Goal: Task Accomplishment & Management: Use online tool/utility

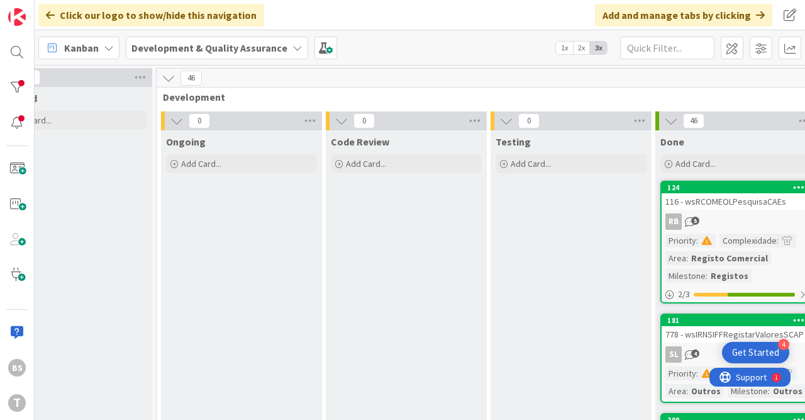
scroll to position [0, 639]
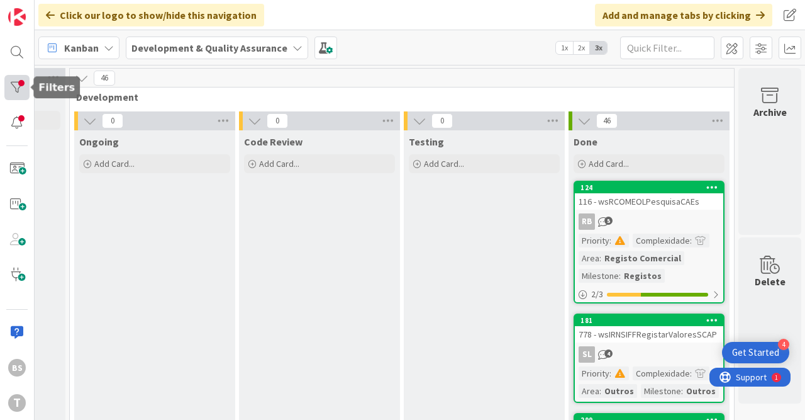
click at [23, 82] on div at bounding box center [16, 87] width 25 height 25
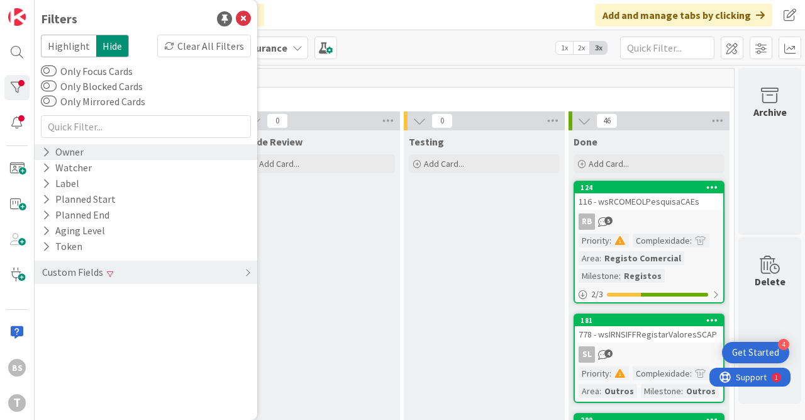
click at [74, 149] on div "Owner" at bounding box center [63, 152] width 44 height 16
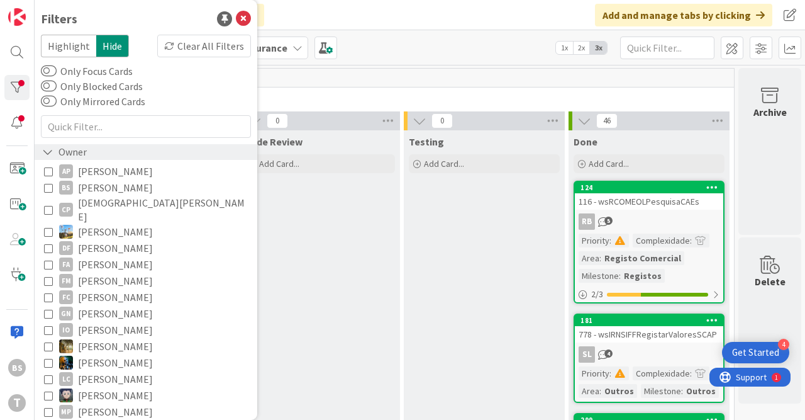
click at [74, 149] on div "Owner" at bounding box center [64, 152] width 47 height 16
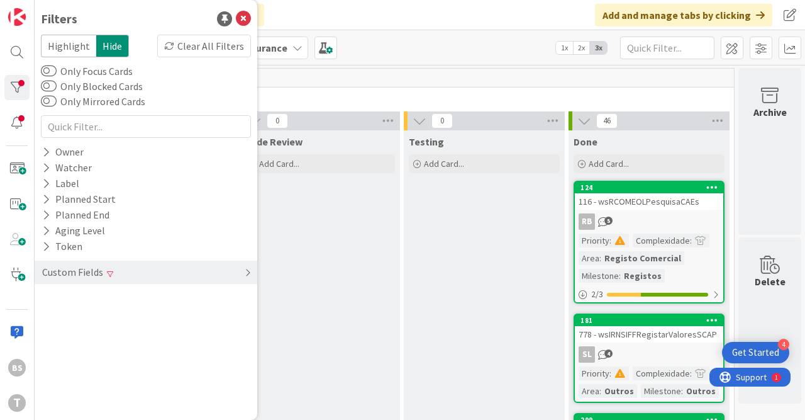
click at [124, 271] on div "Custom Fields" at bounding box center [146, 271] width 223 height 23
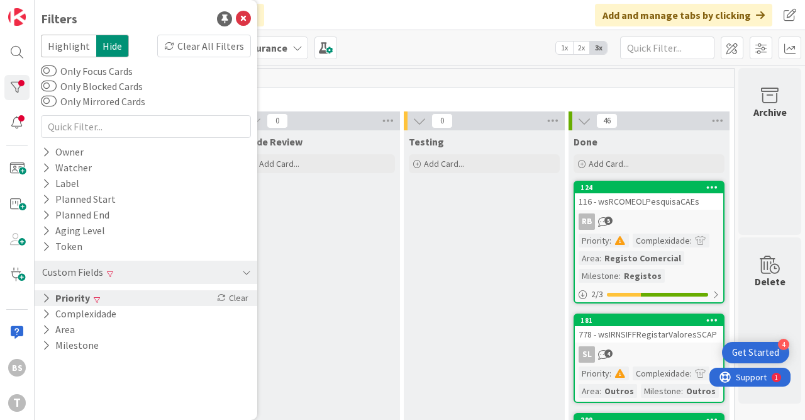
click at [134, 295] on div "Priority Clear" at bounding box center [146, 298] width 223 height 16
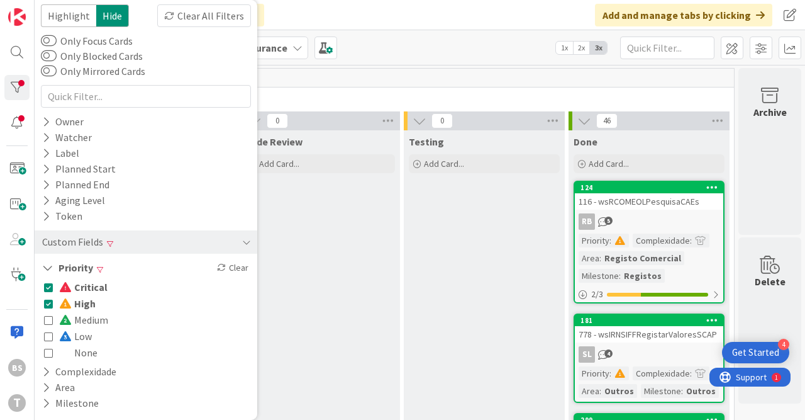
click at [53, 304] on button "High" at bounding box center [70, 303] width 52 height 16
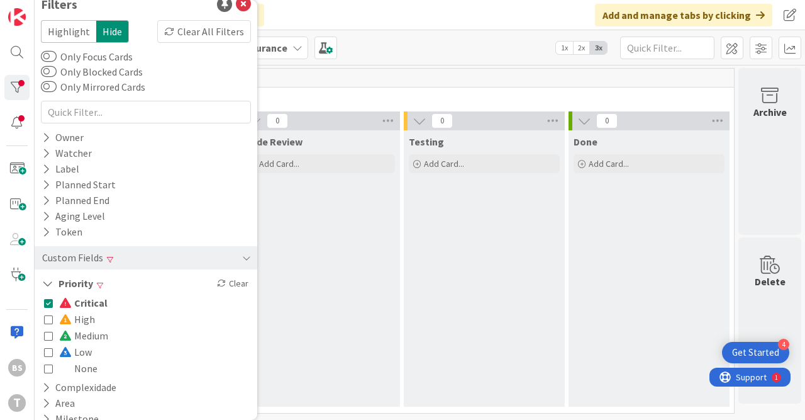
scroll to position [0, 0]
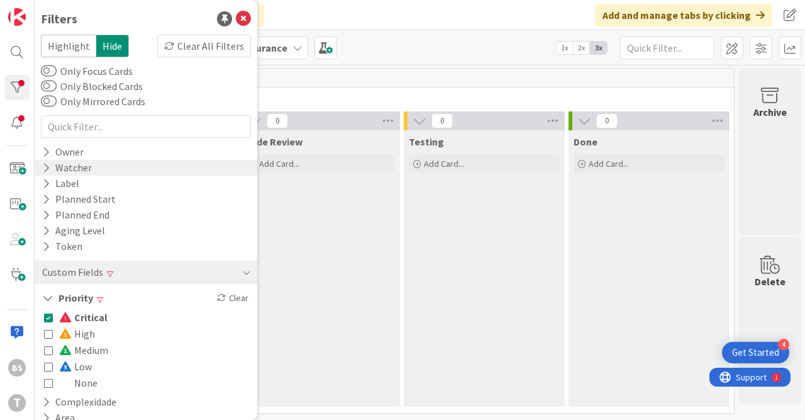
click at [129, 162] on div "Watcher" at bounding box center [146, 168] width 223 height 16
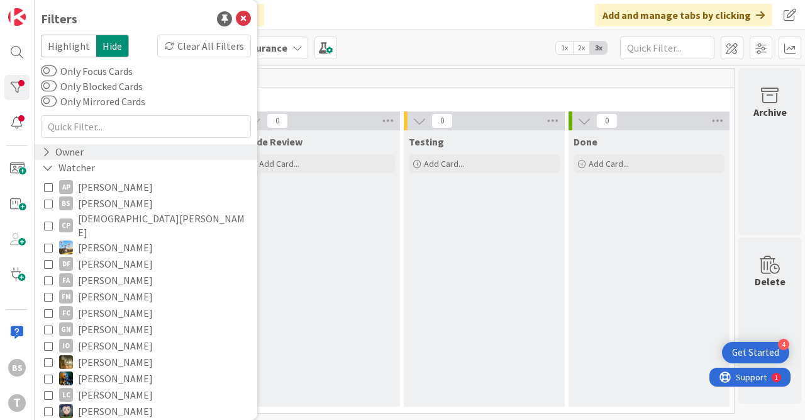
click at [62, 153] on div "Owner" at bounding box center [63, 152] width 44 height 16
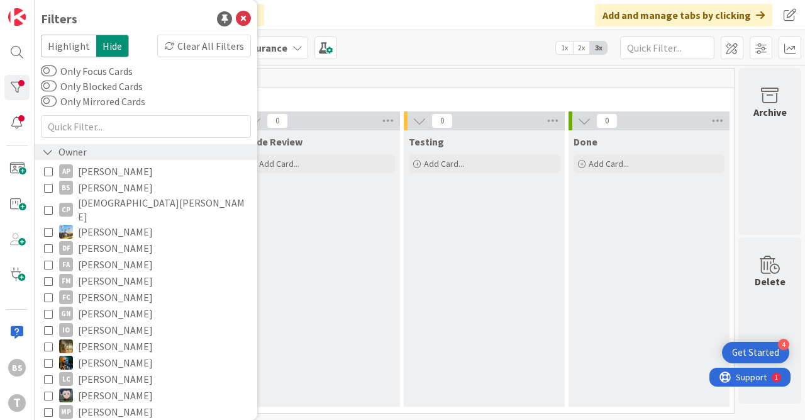
click at [64, 153] on div "Owner" at bounding box center [64, 152] width 47 height 16
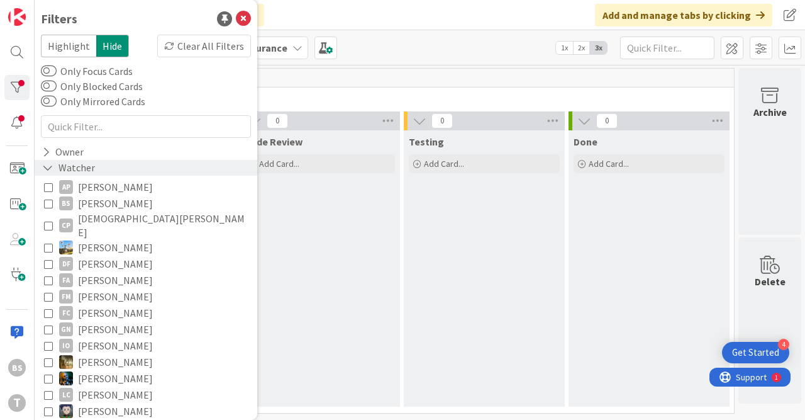
click at [78, 169] on div "Watcher" at bounding box center [68, 168] width 55 height 16
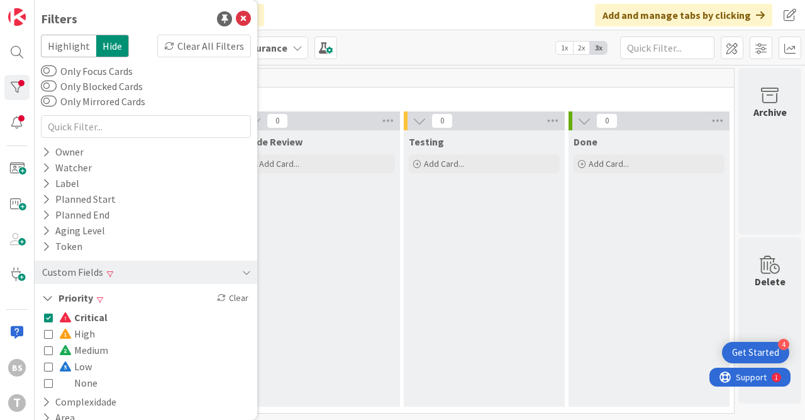
click at [130, 316] on div "Critical High Medium Low None" at bounding box center [146, 350] width 204 height 82
click at [46, 315] on icon at bounding box center [48, 317] width 9 height 9
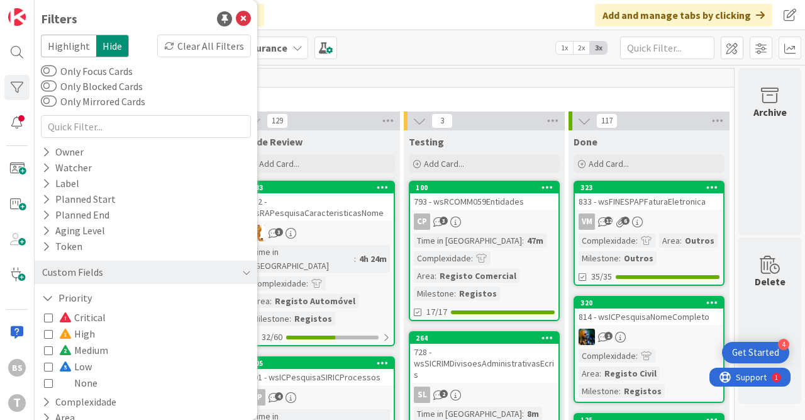
click at [50, 330] on icon at bounding box center [48, 333] width 9 height 9
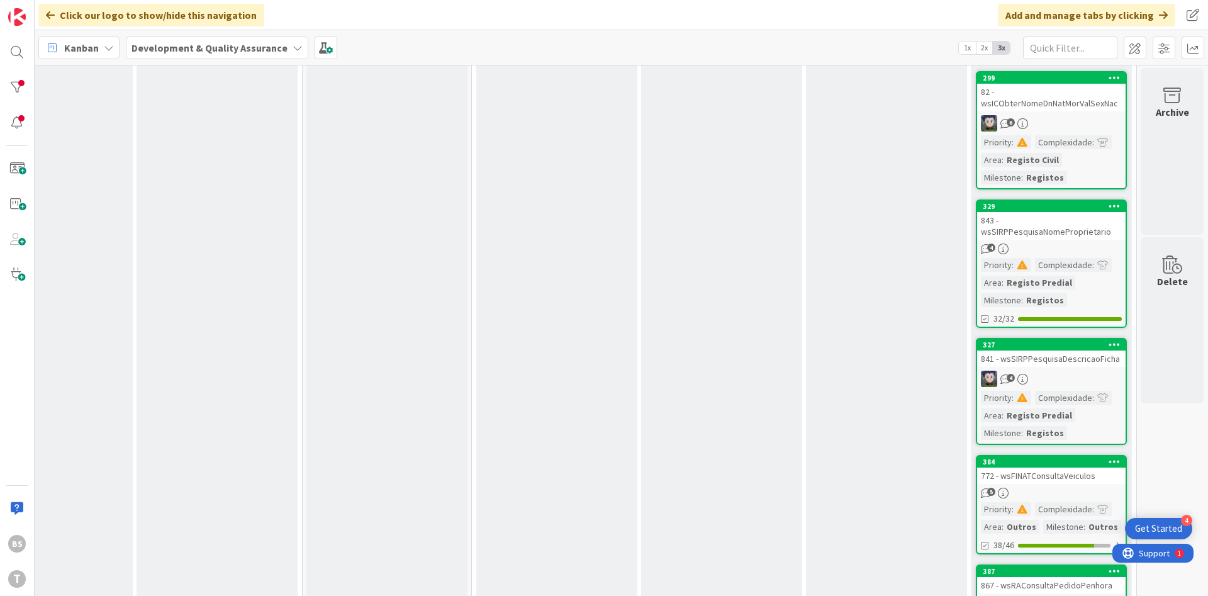
scroll to position [0, 237]
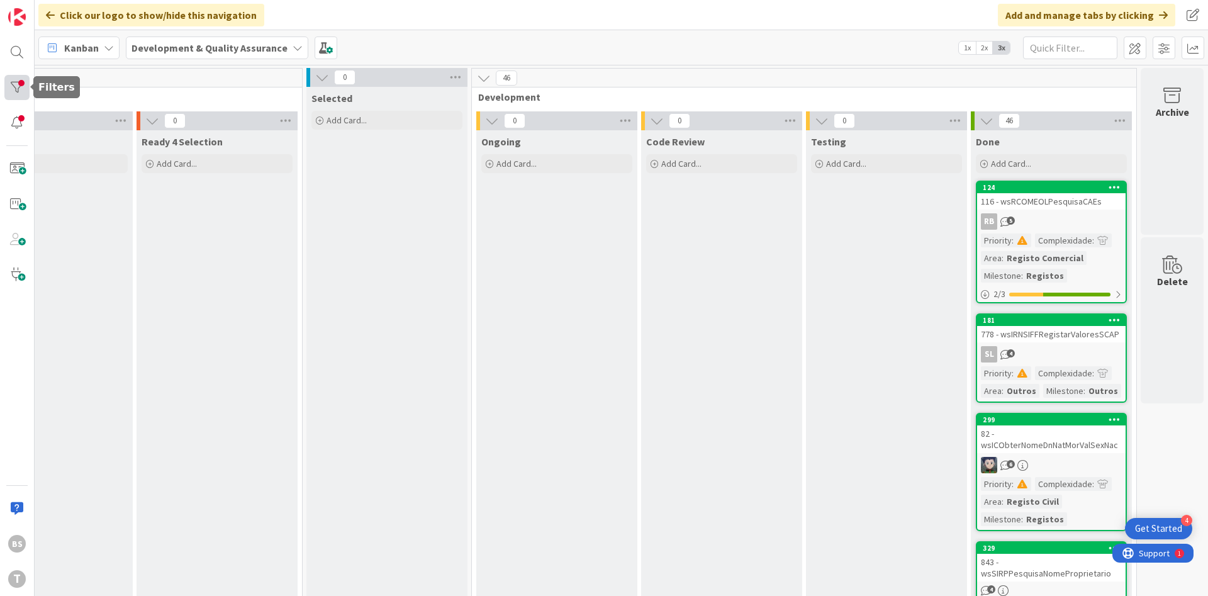
click at [12, 91] on div at bounding box center [16, 87] width 25 height 25
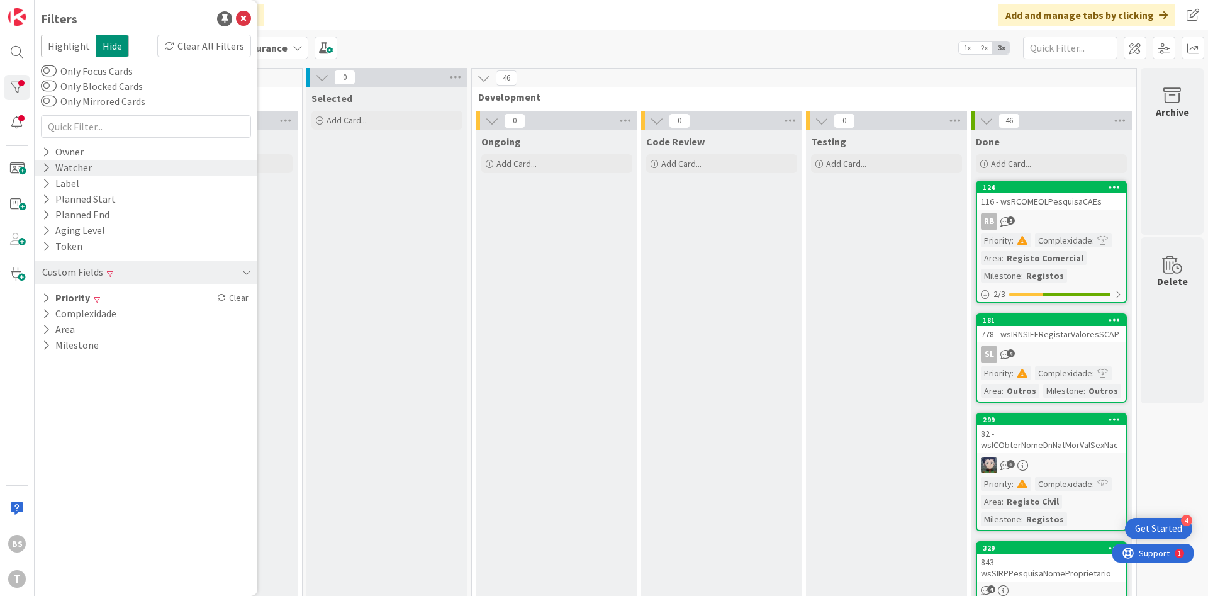
click at [84, 166] on div "Watcher" at bounding box center [67, 168] width 52 height 16
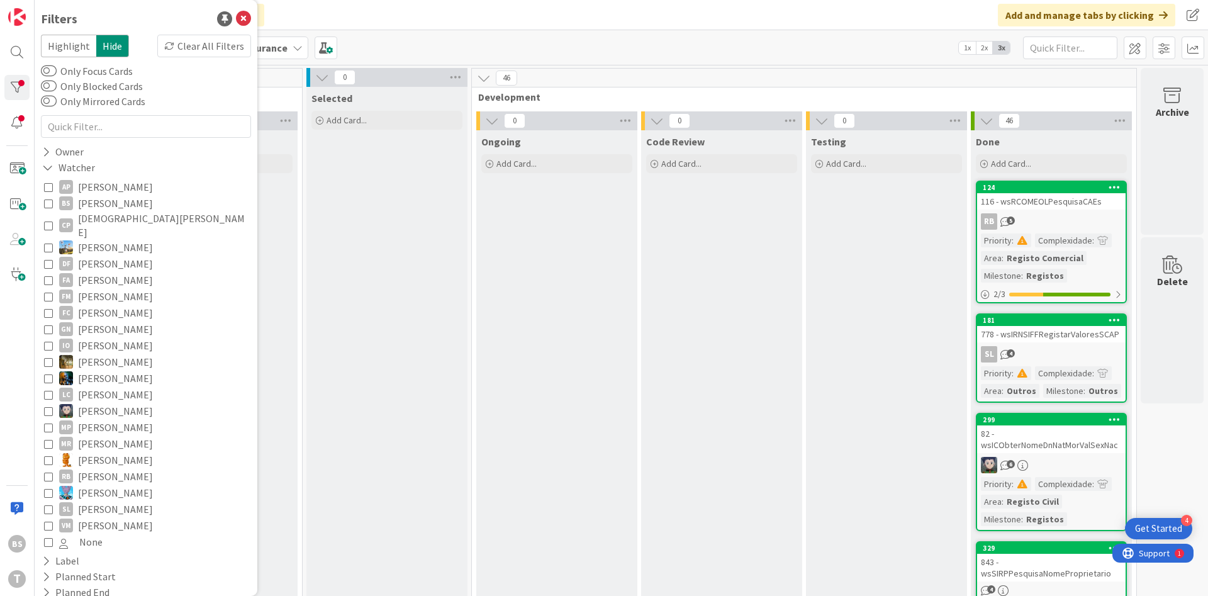
click at [50, 202] on icon at bounding box center [48, 203] width 9 height 9
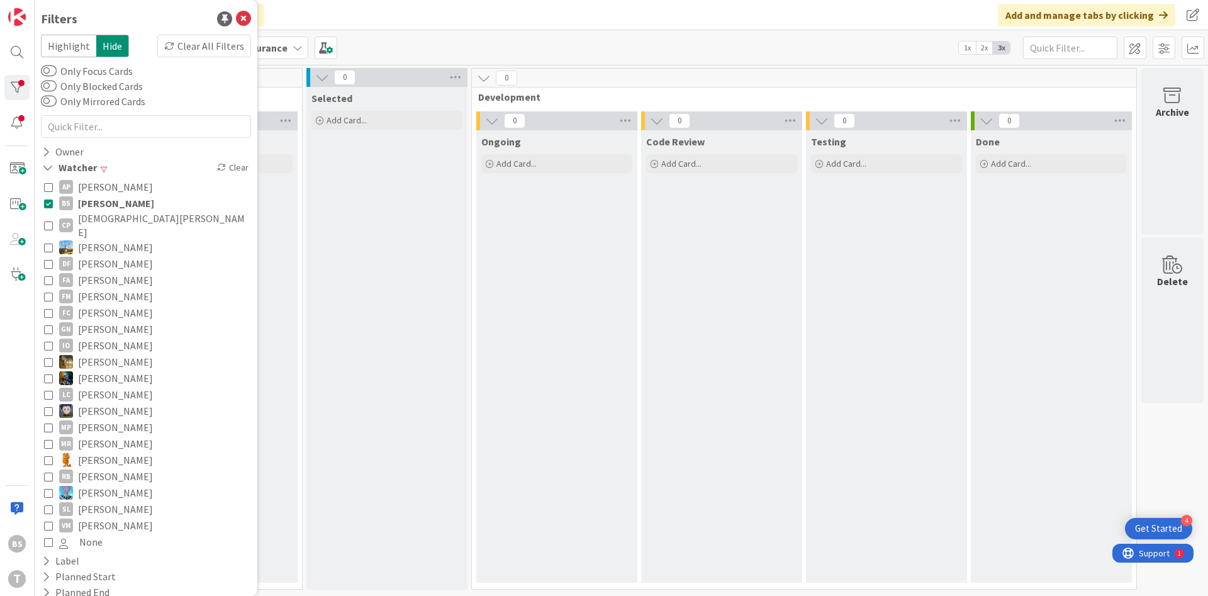
click at [50, 202] on icon at bounding box center [48, 203] width 9 height 9
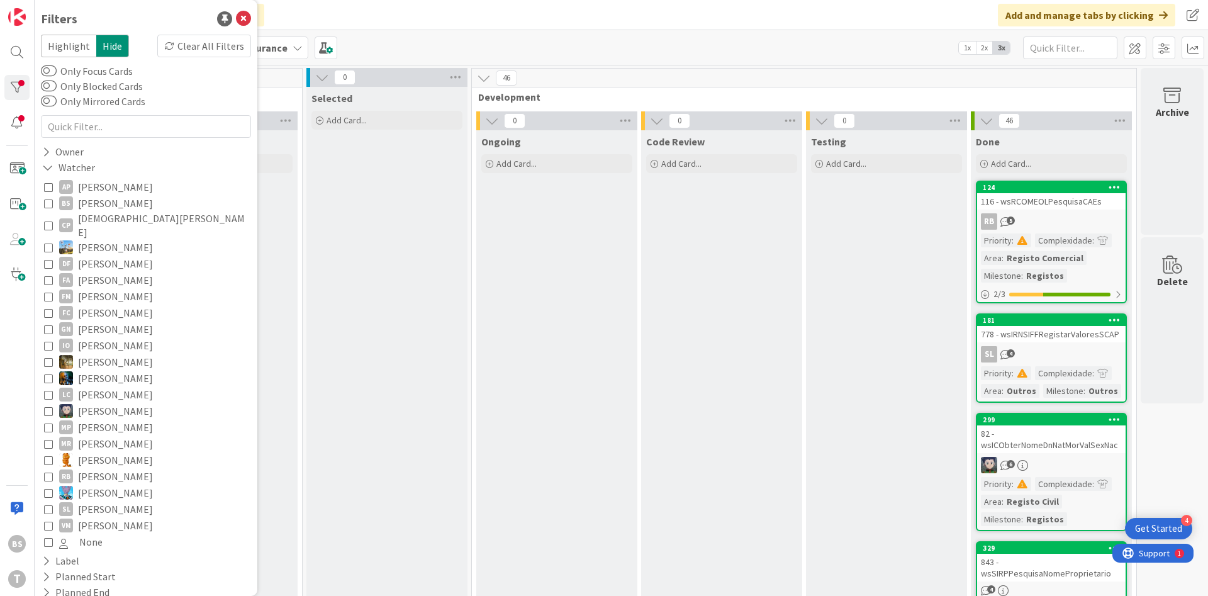
click at [44, 195] on button "BS [PERSON_NAME]" at bounding box center [146, 203] width 204 height 16
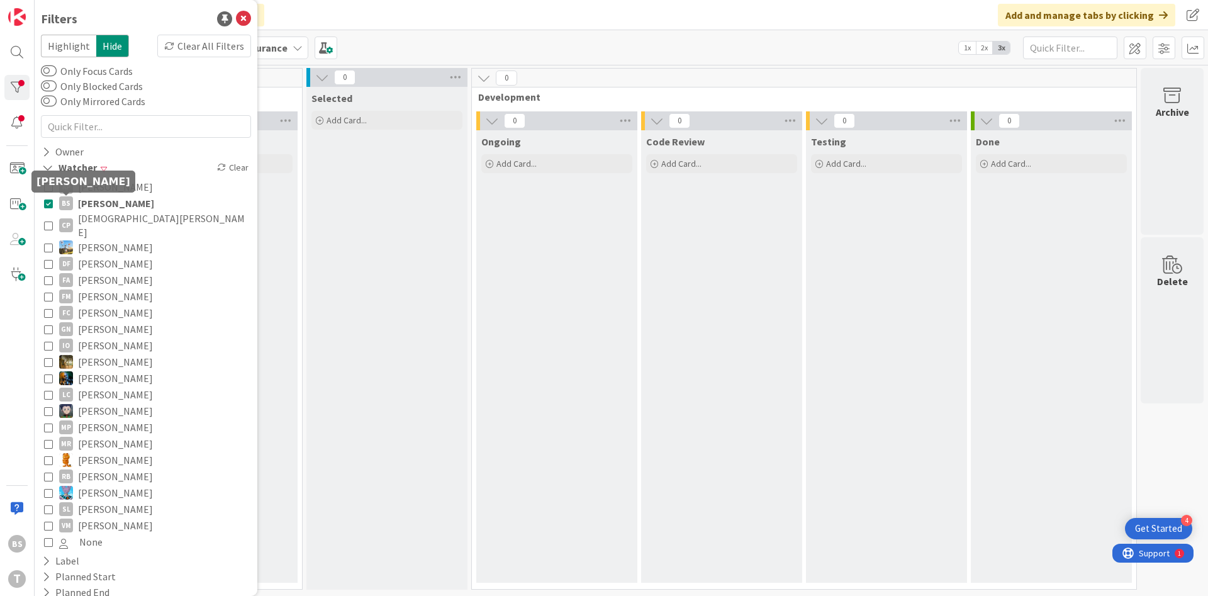
click at [53, 206] on button "BS [PERSON_NAME]" at bounding box center [146, 203] width 204 height 16
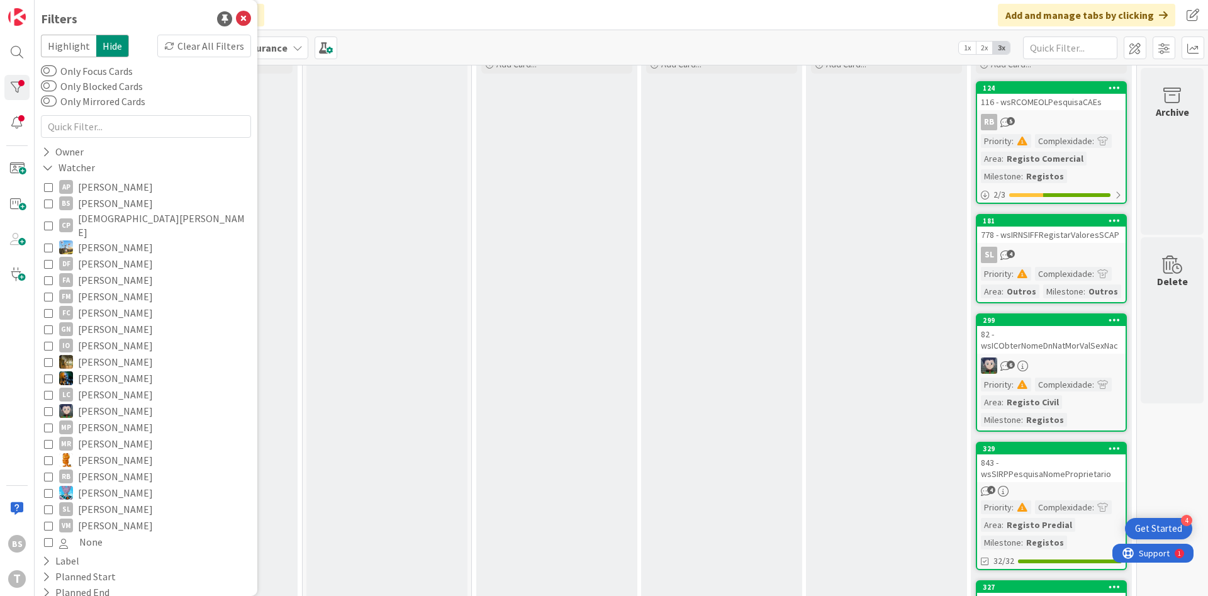
scroll to position [151, 237]
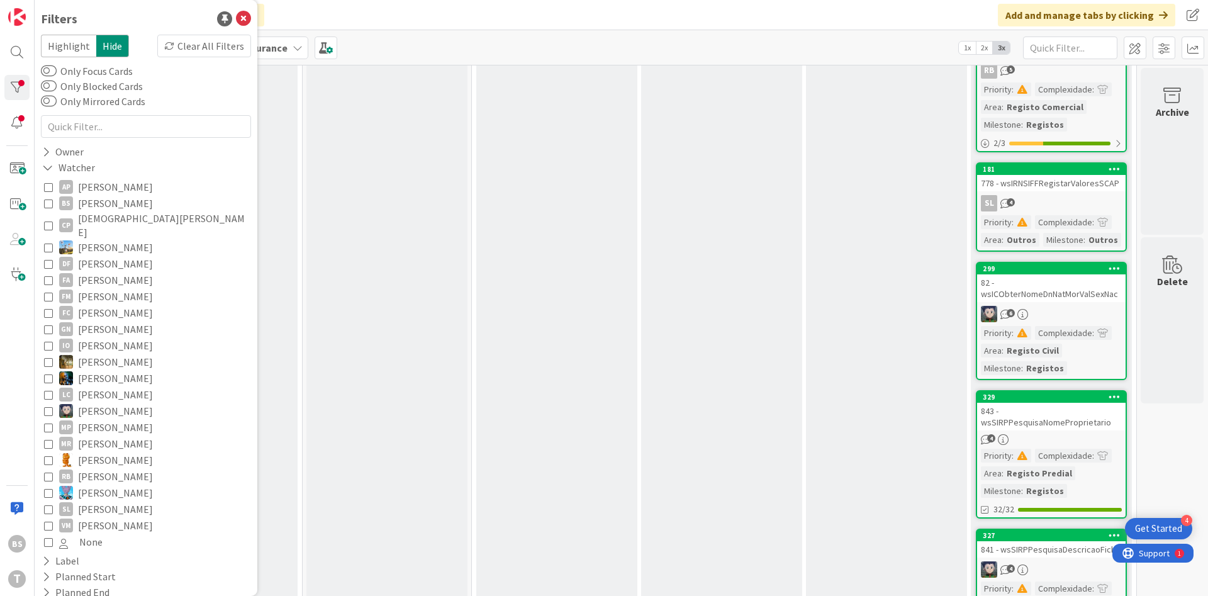
click at [1033, 187] on div "778 - wsIRNSIFFRegistarValoresSCAP" at bounding box center [1051, 183] width 148 height 16
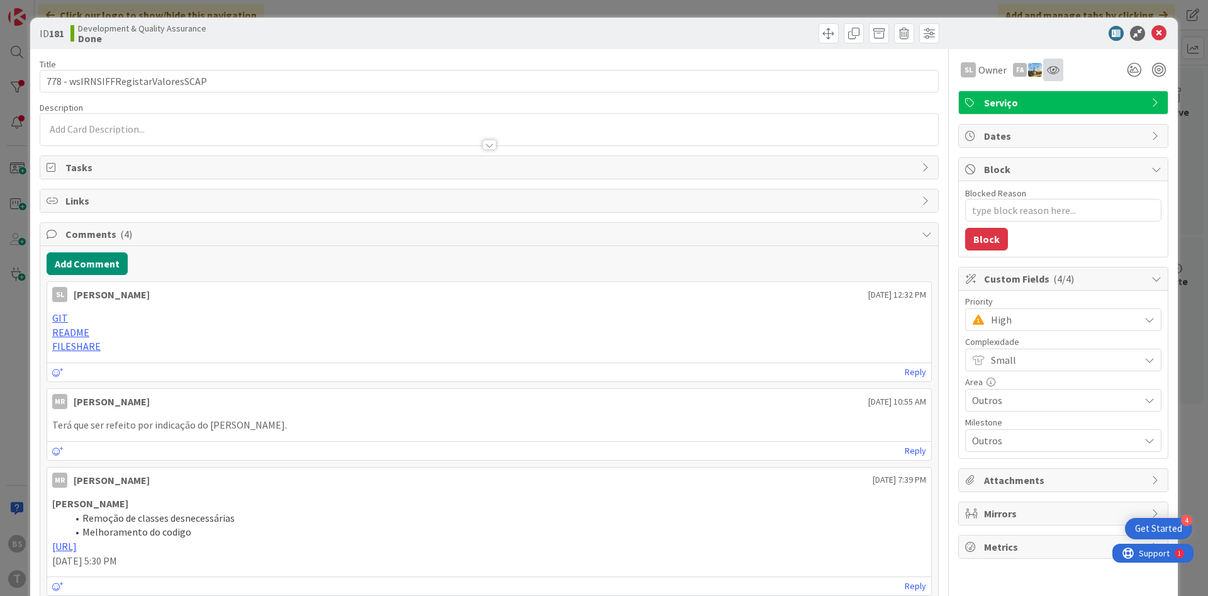
click at [1055, 72] on icon at bounding box center [1053, 70] width 13 height 10
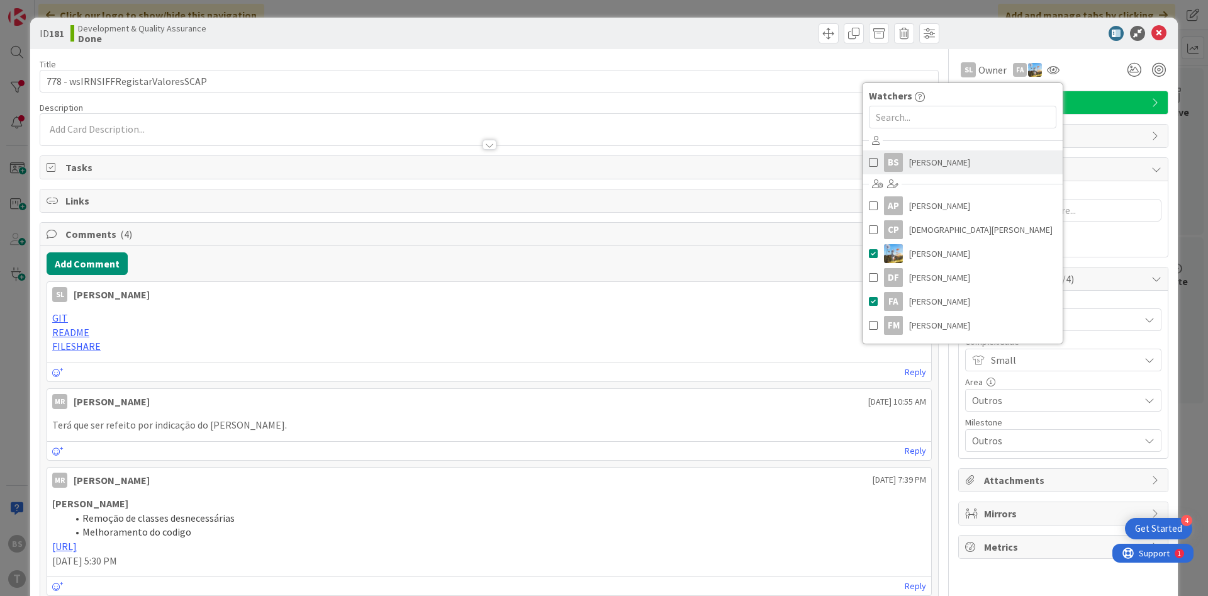
click at [937, 165] on span "[PERSON_NAME]" at bounding box center [939, 162] width 61 height 19
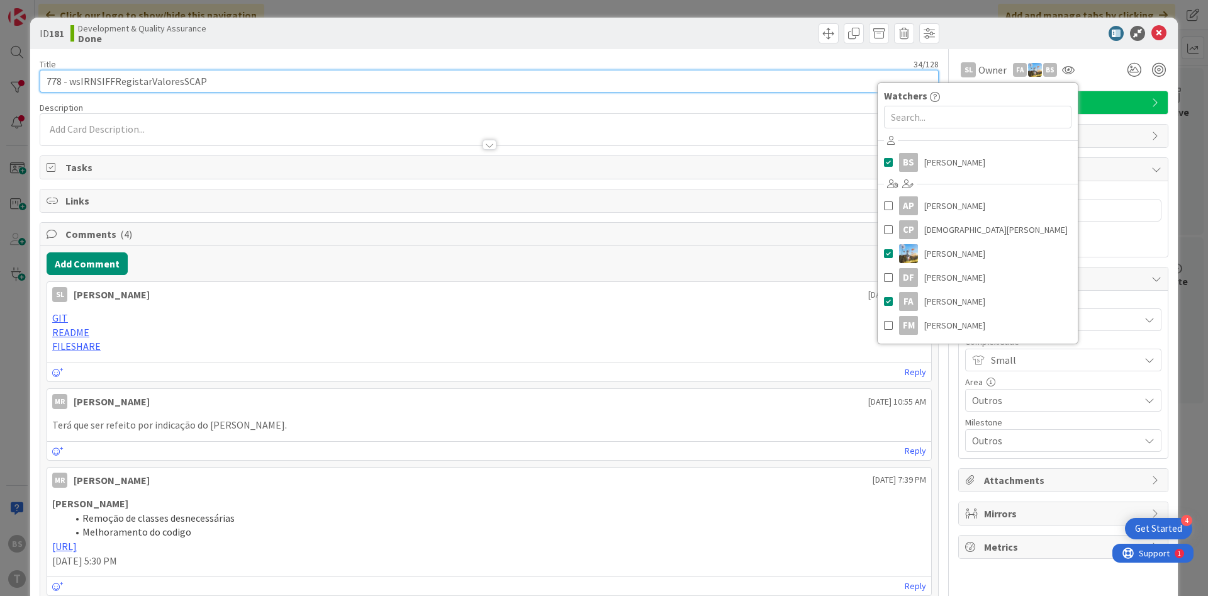
click at [426, 82] on input "778 - wsIRNSIFFRegistarValoresSCAP" at bounding box center [489, 81] width 899 height 23
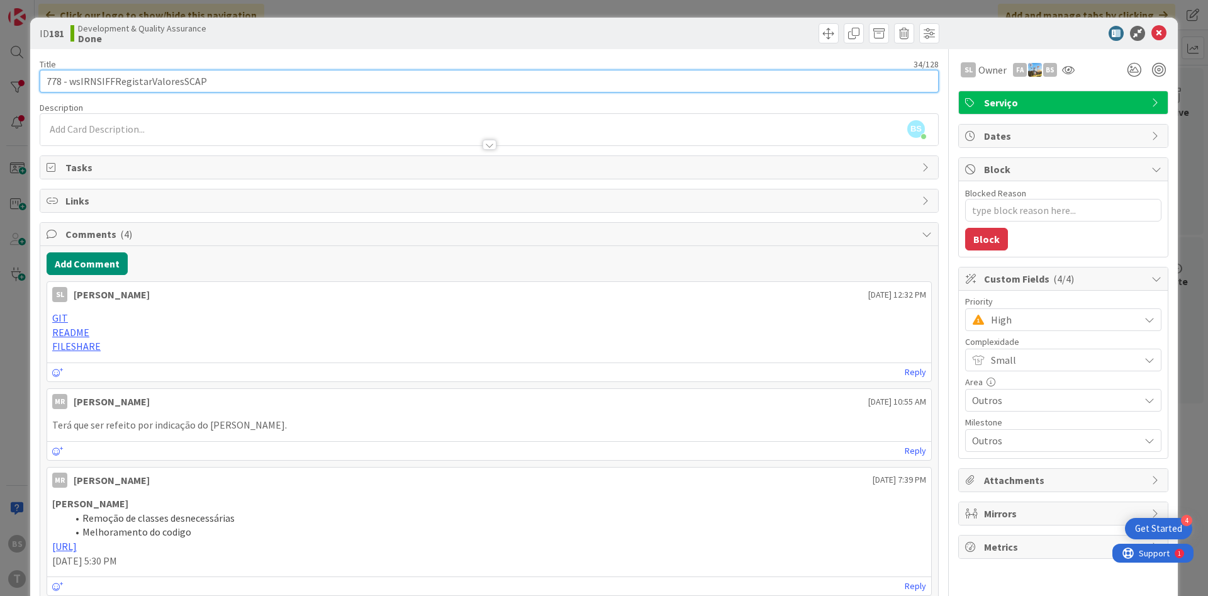
click at [119, 84] on input "778 - wsIRNSIFFRegistarValoresSCAP" at bounding box center [489, 81] width 899 height 23
click at [237, 83] on input "778 - wsIRNSIFFRegistarValoresSCAP" at bounding box center [489, 81] width 899 height 23
click at [171, 82] on input "778 - wsIRNSIFFRegistarValoresSCAP" at bounding box center [489, 81] width 899 height 23
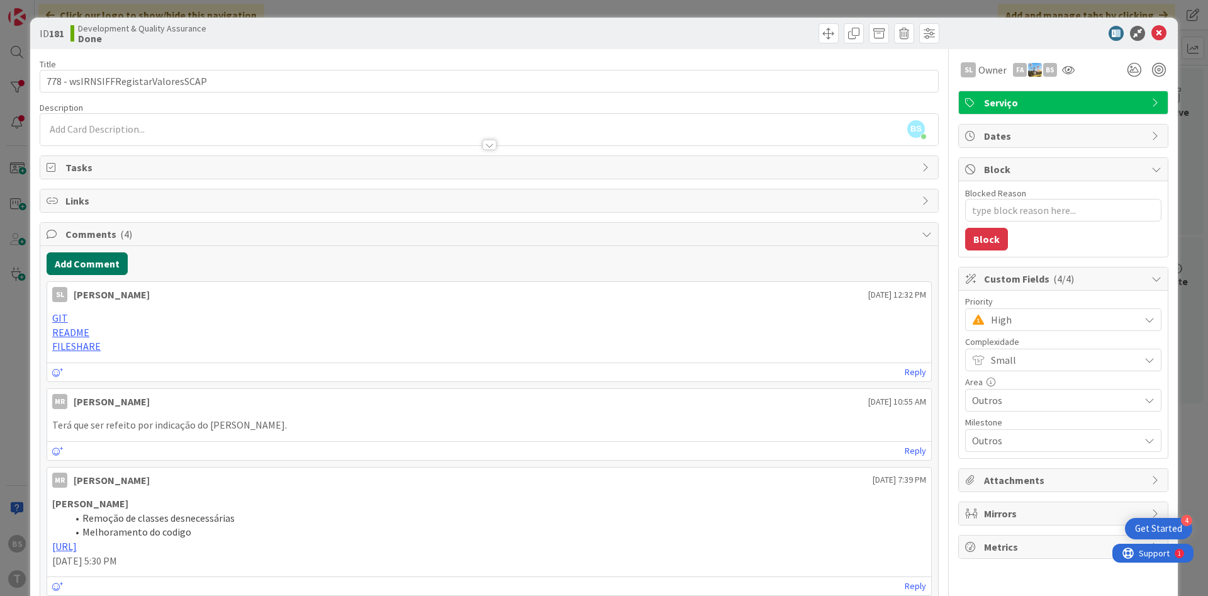
click at [94, 260] on button "Add Comment" at bounding box center [87, 263] width 81 height 23
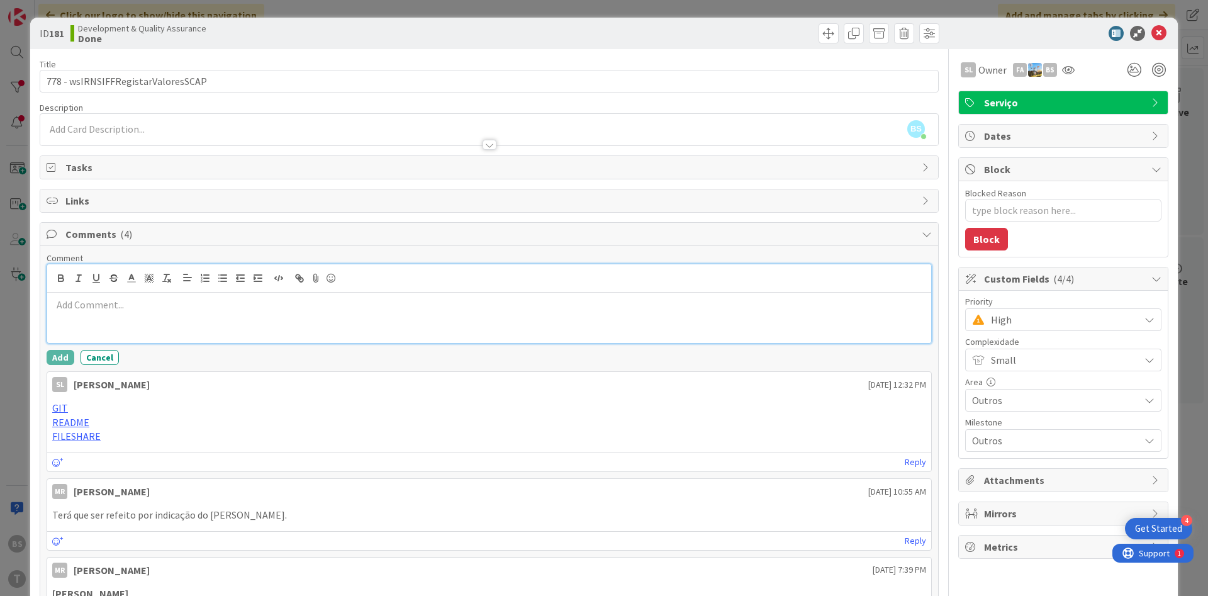
click at [119, 320] on div at bounding box center [489, 317] width 884 height 50
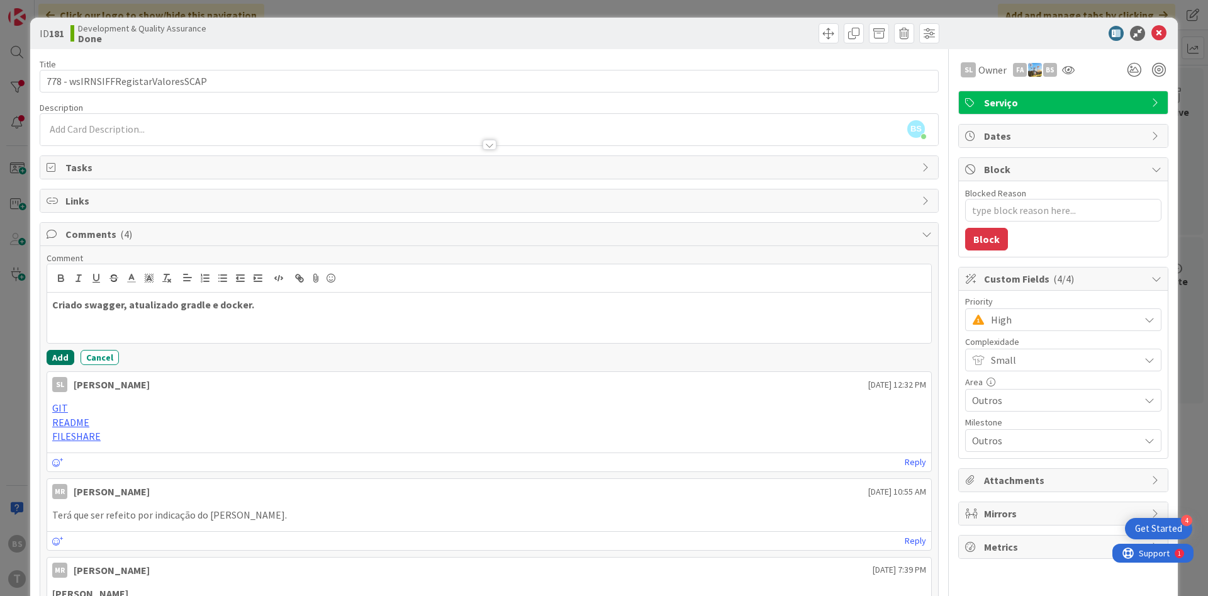
click at [60, 350] on button "Add" at bounding box center [61, 357] width 28 height 15
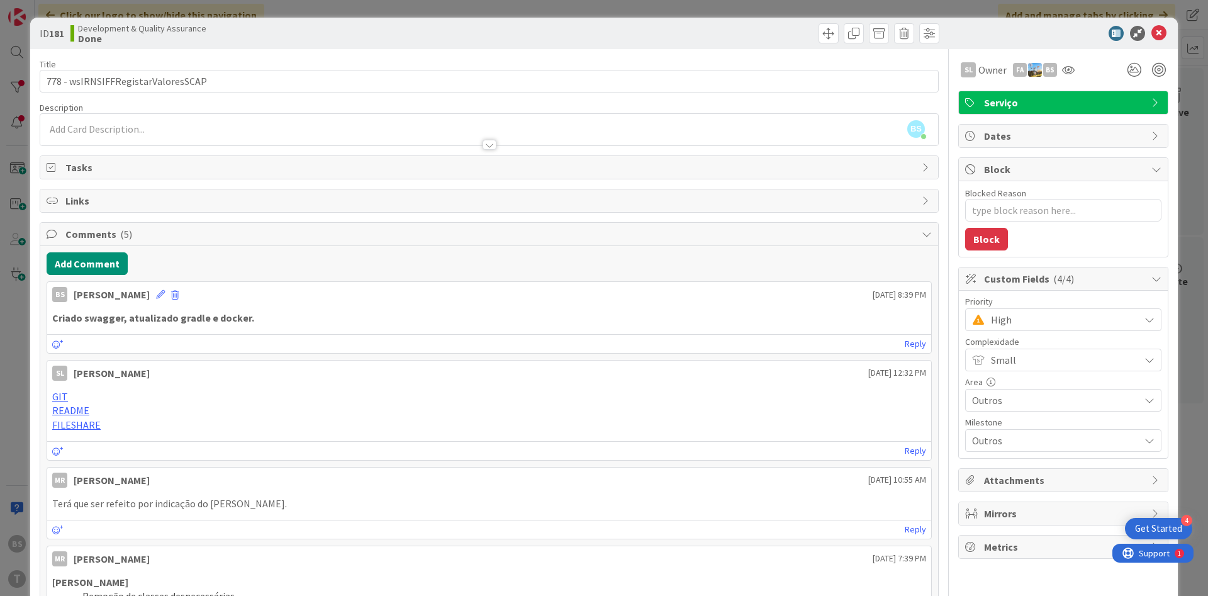
click at [999, 319] on span "High" at bounding box center [1062, 320] width 142 height 18
click at [979, 369] on icon at bounding box center [977, 372] width 10 height 19
click at [1064, 68] on icon at bounding box center [1068, 70] width 13 height 10
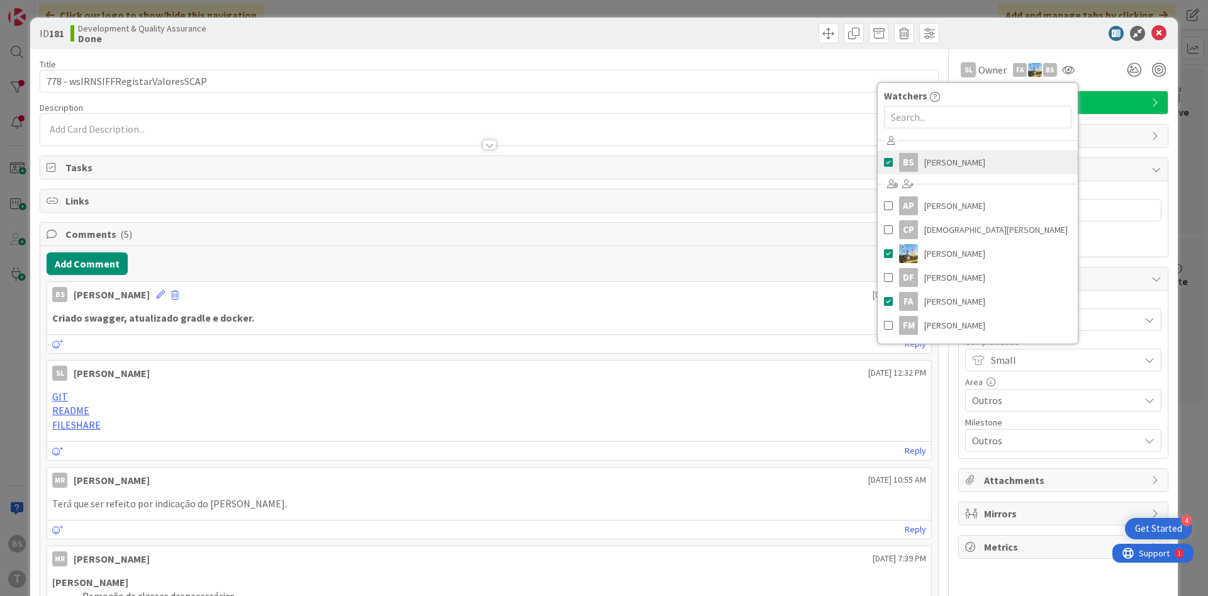
click at [928, 167] on span "[PERSON_NAME]" at bounding box center [954, 162] width 61 height 19
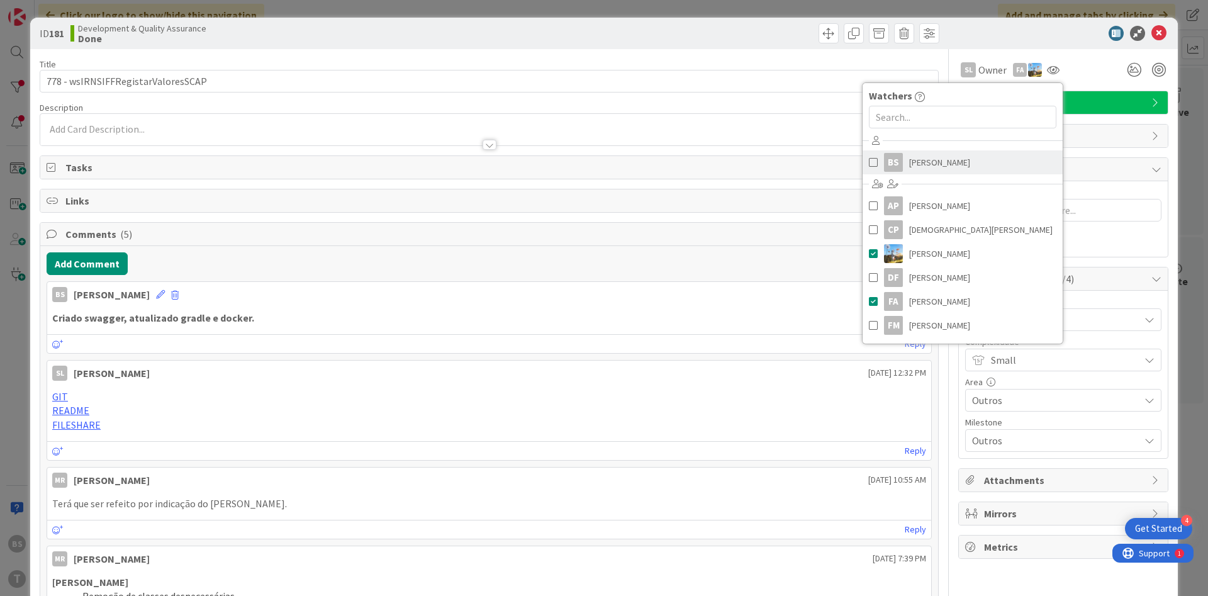
type textarea "x"
click at [1157, 33] on icon at bounding box center [1158, 33] width 15 height 15
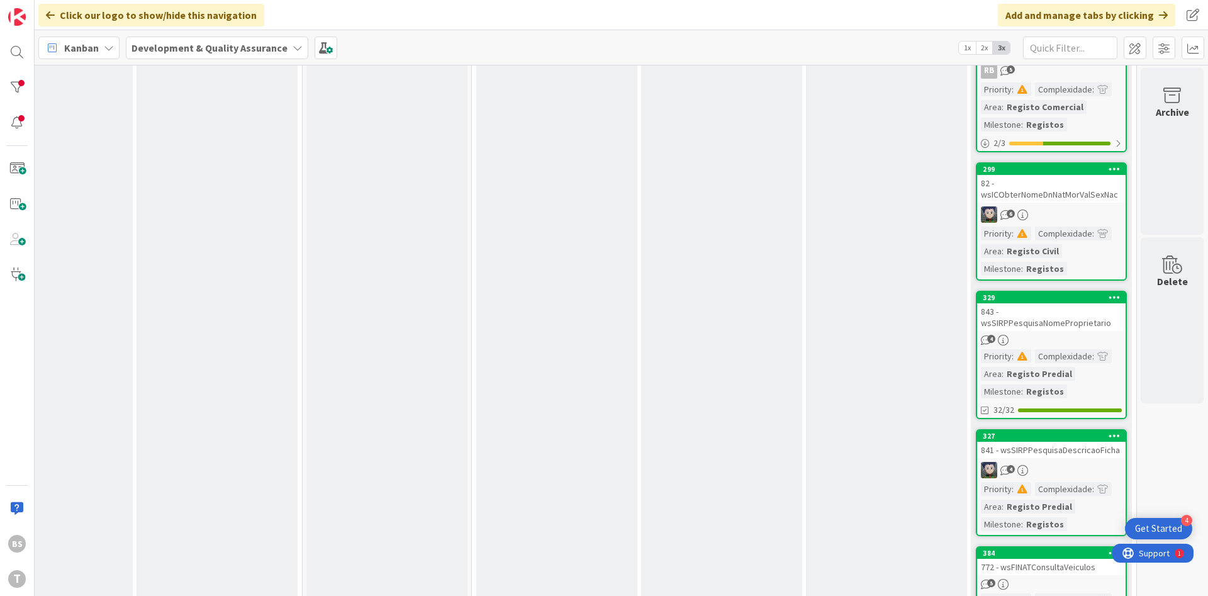
scroll to position [0, 237]
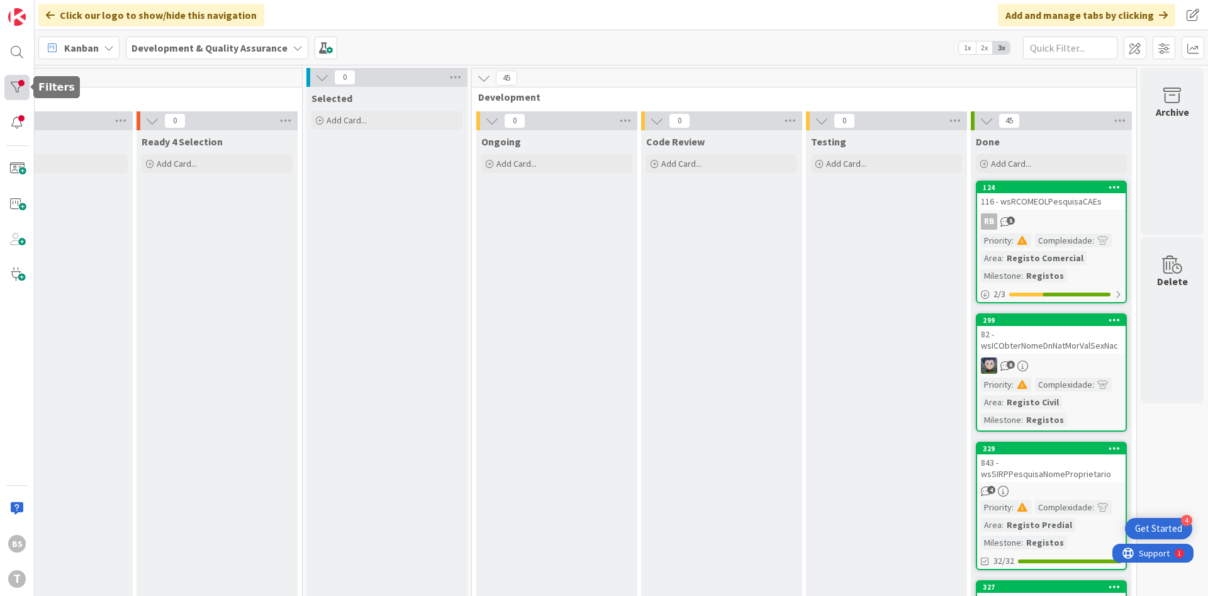
click at [14, 86] on div at bounding box center [16, 87] width 25 height 25
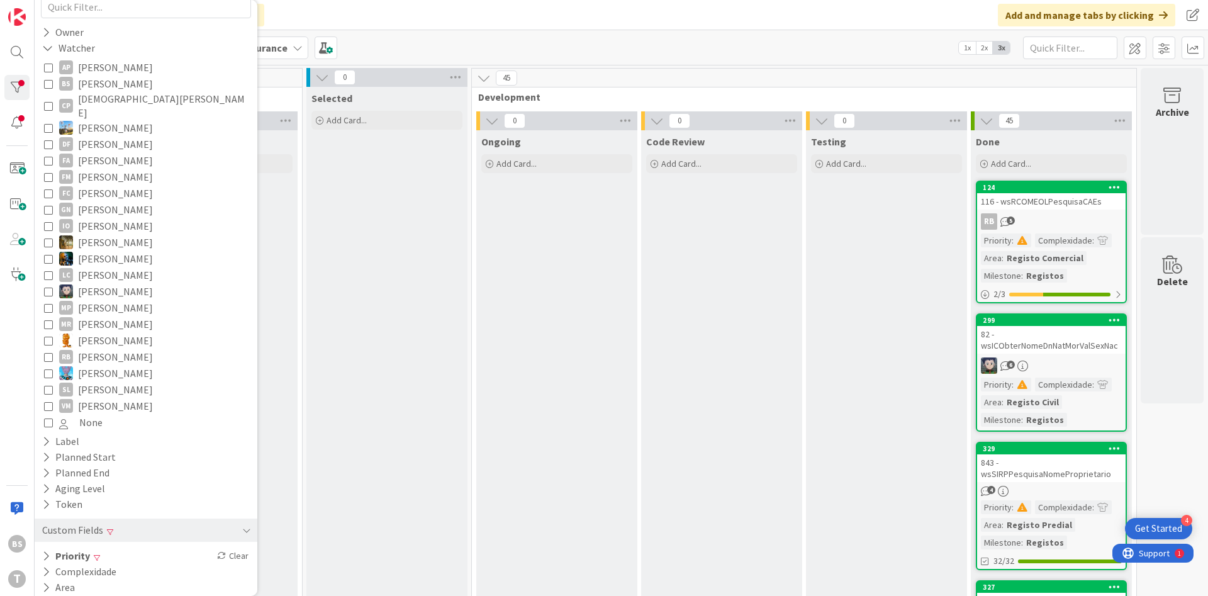
scroll to position [133, 0]
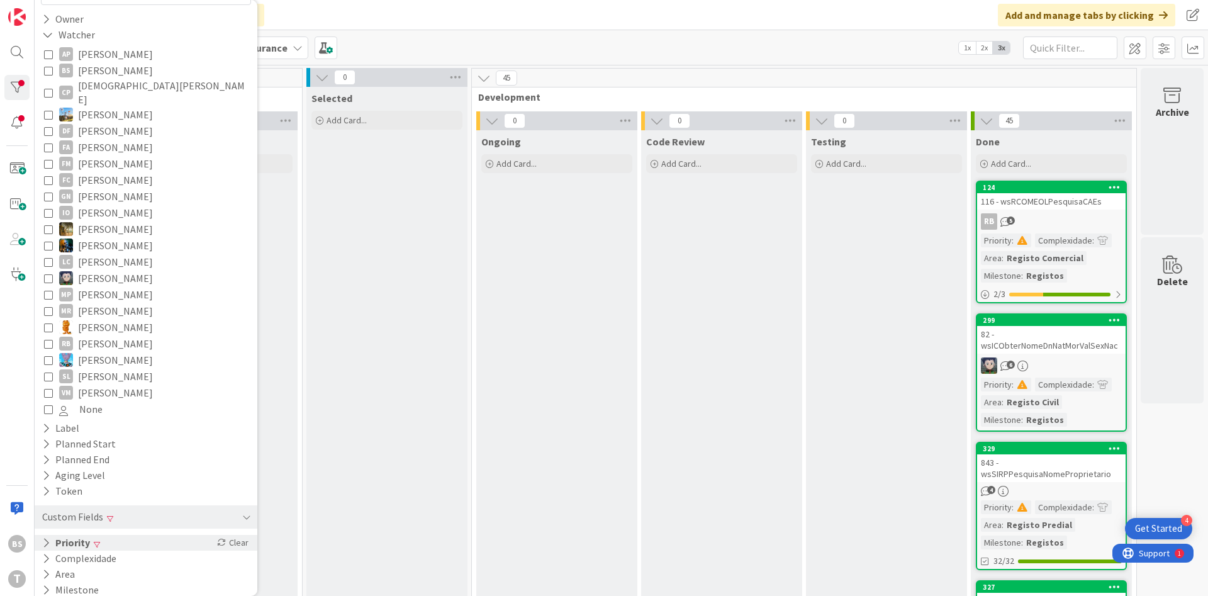
click at [122, 535] on div "Priority Clear" at bounding box center [146, 543] width 223 height 16
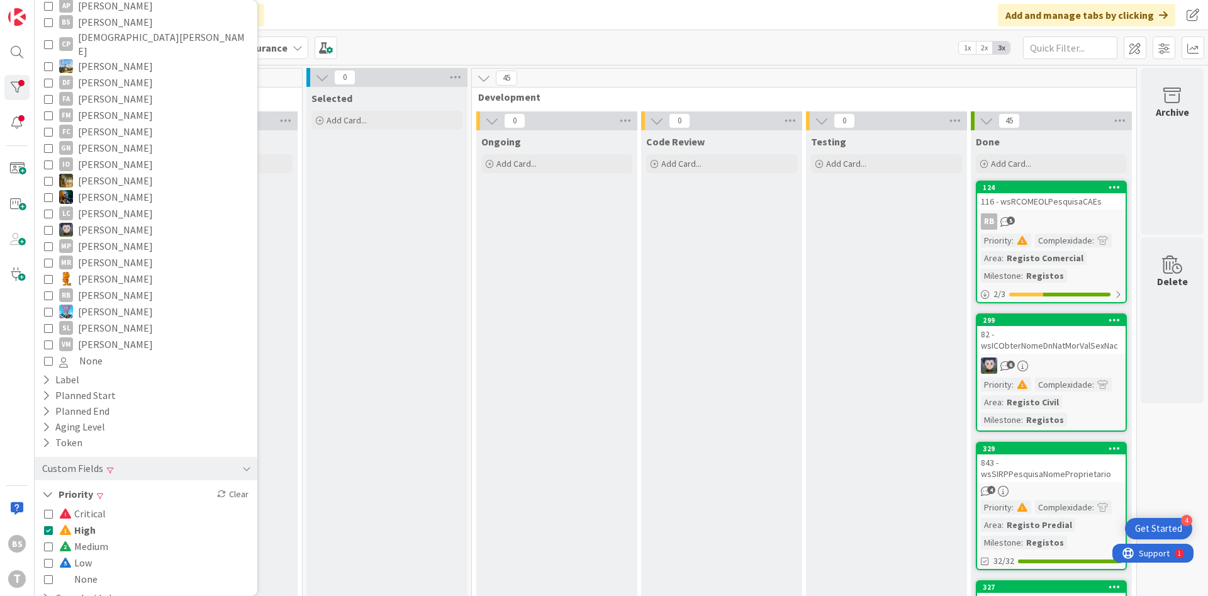
scroll to position [208, 0]
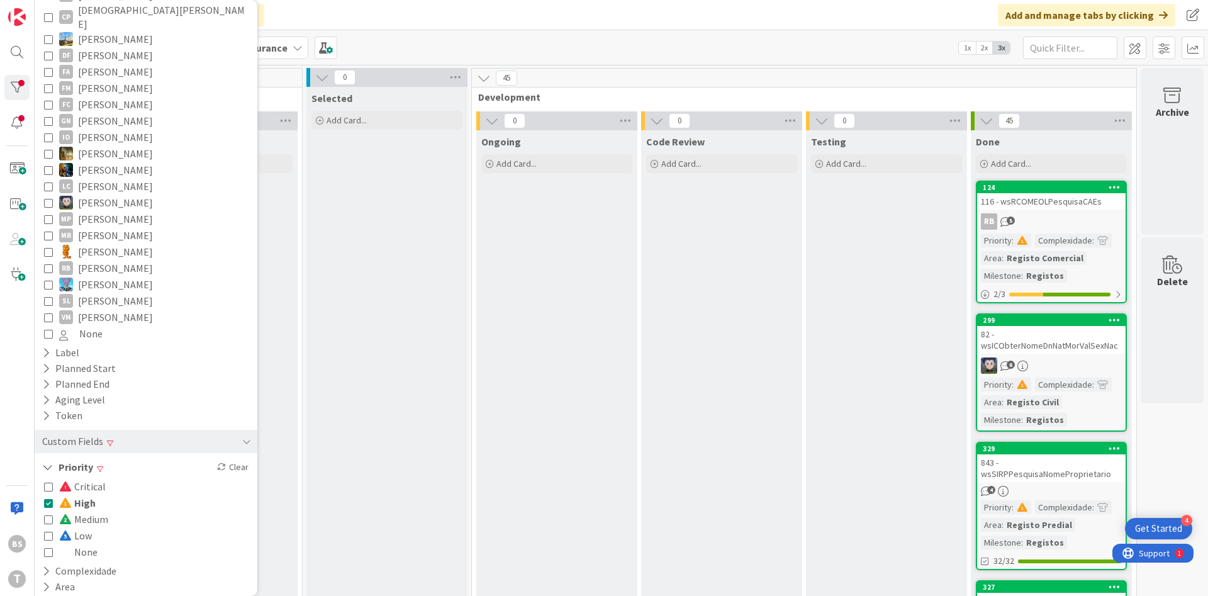
click at [44, 482] on icon at bounding box center [48, 486] width 9 height 9
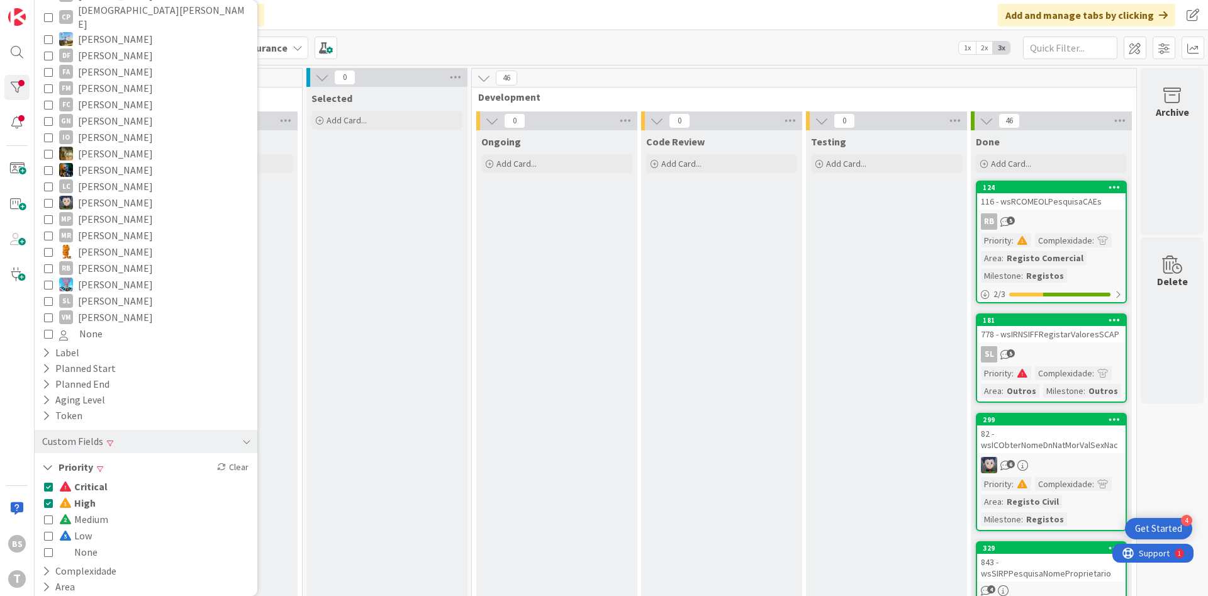
click at [52, 498] on icon at bounding box center [48, 502] width 9 height 9
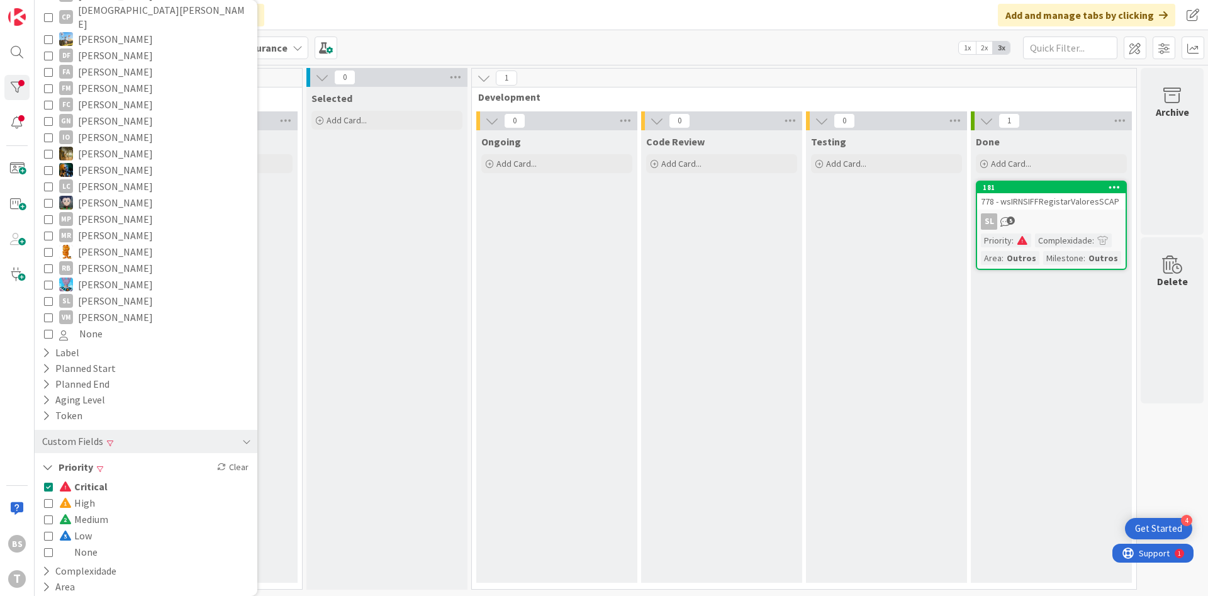
click at [50, 482] on icon at bounding box center [48, 486] width 9 height 9
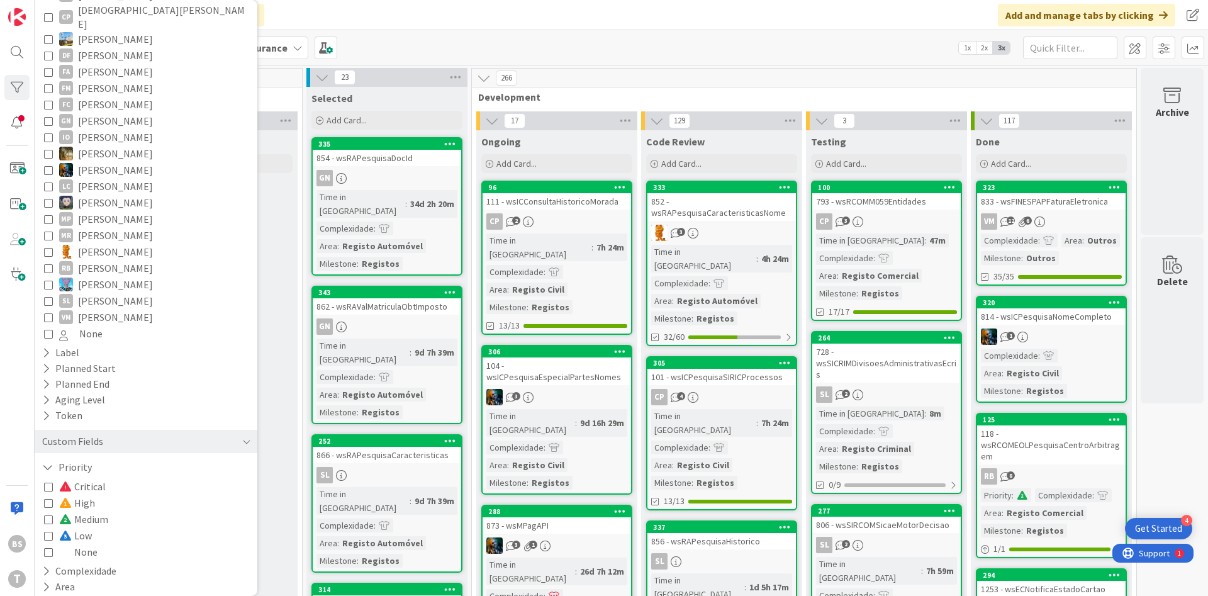
click at [614, 45] on div "Kanban Development & Quality Assurance 1x 2x 3x" at bounding box center [621, 47] width 1173 height 35
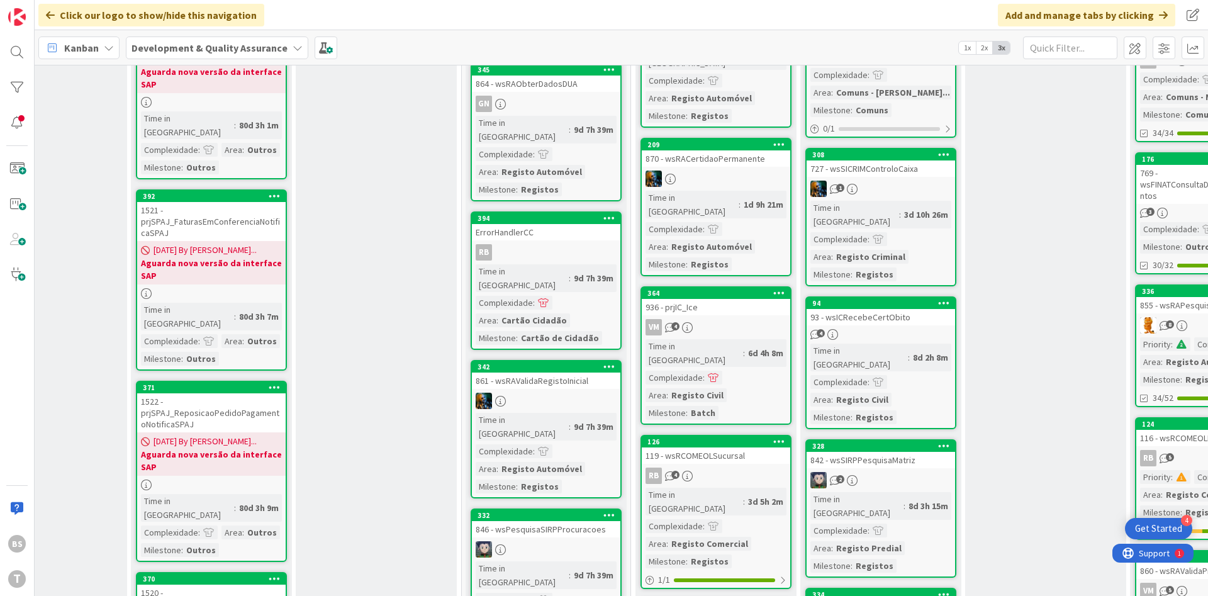
scroll to position [679, 69]
